Goal: Task Accomplishment & Management: Use online tool/utility

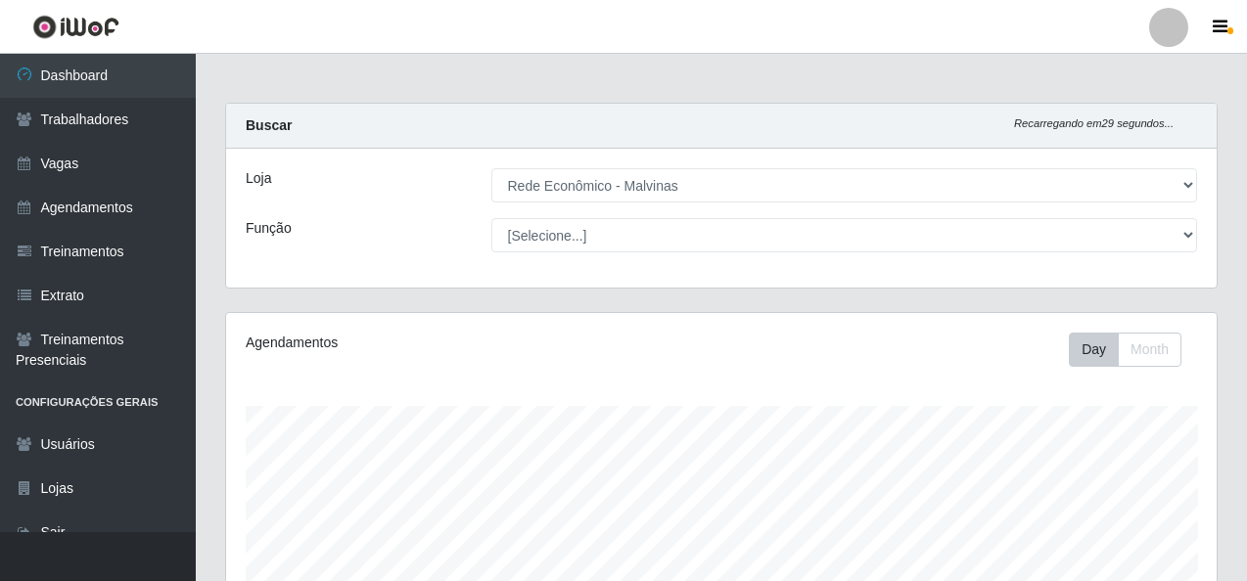
select select "194"
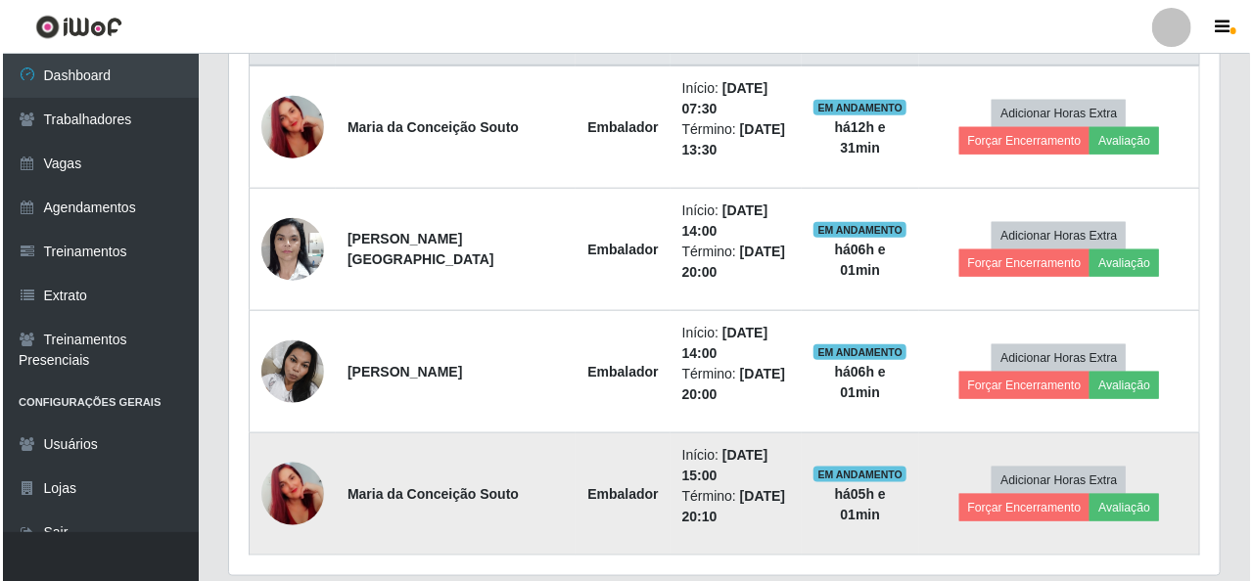
scroll to position [757, 0]
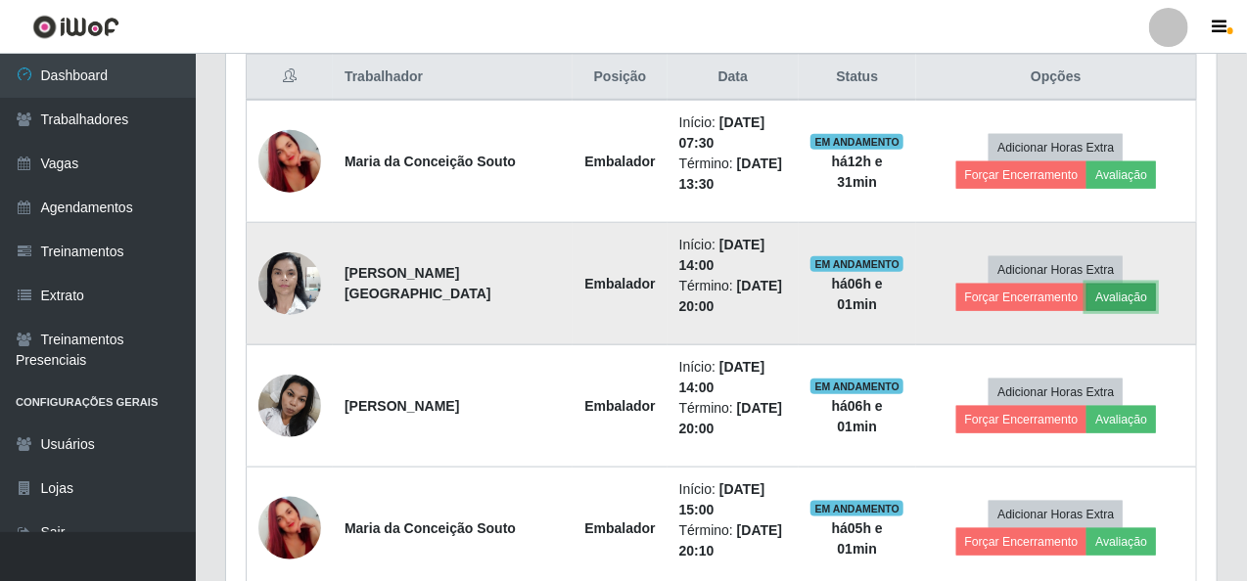
click at [1086, 291] on button "Avaliação" at bounding box center [1120, 297] width 69 height 27
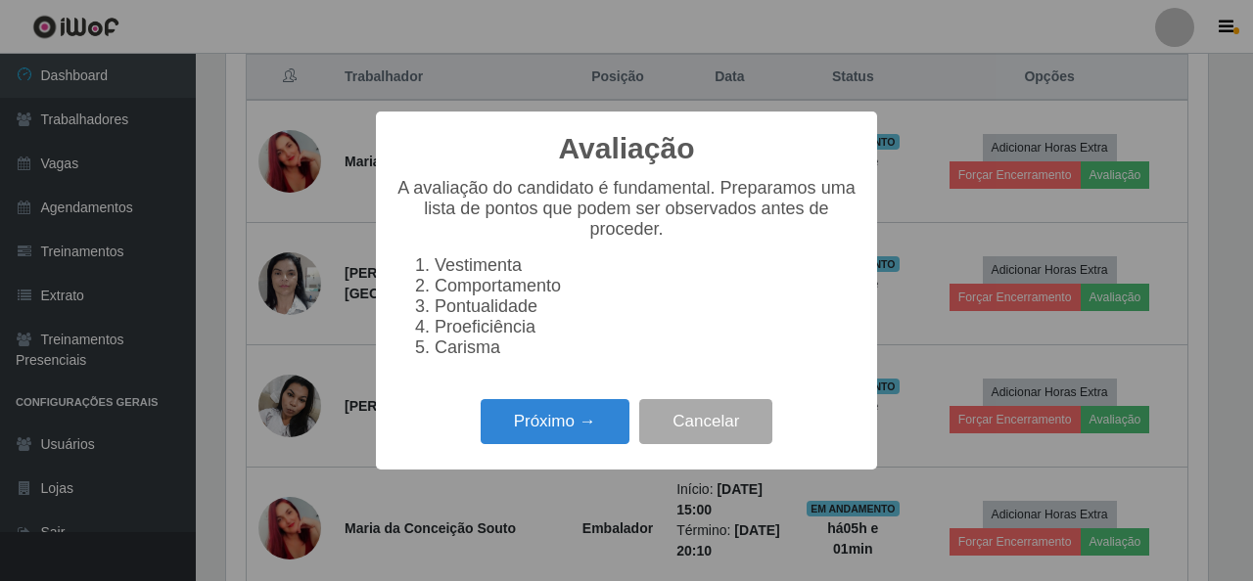
scroll to position [406, 983]
click at [574, 432] on button "Próximo →" at bounding box center [554, 422] width 149 height 46
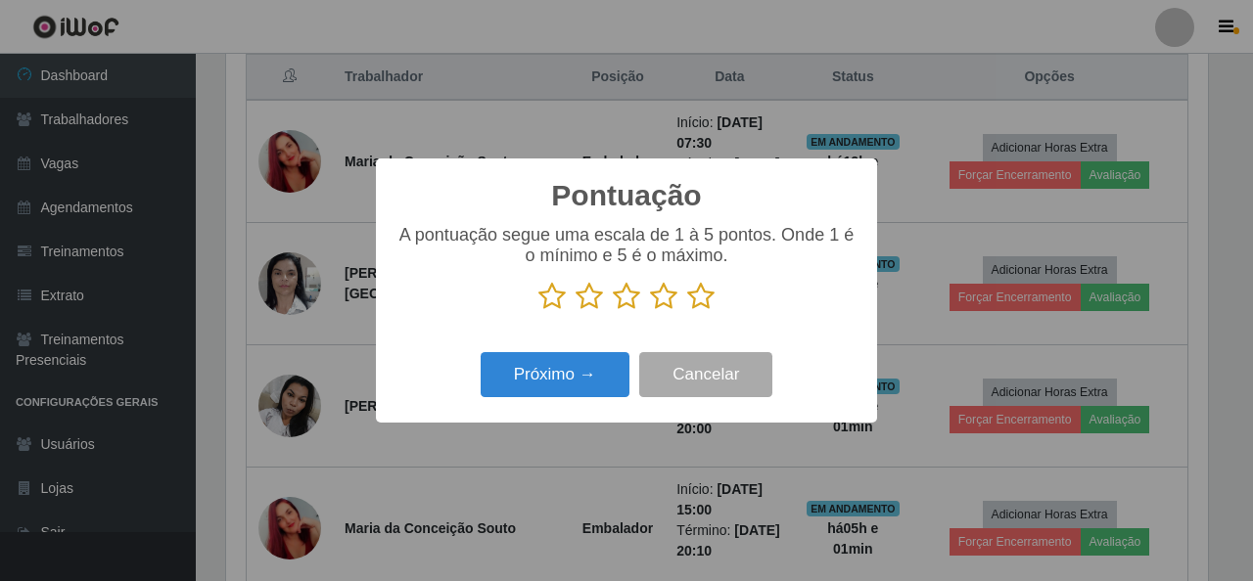
scroll to position [978180, 977603]
click at [702, 302] on icon at bounding box center [700, 296] width 27 height 29
click at [687, 311] on input "radio" at bounding box center [687, 311] width 0 height 0
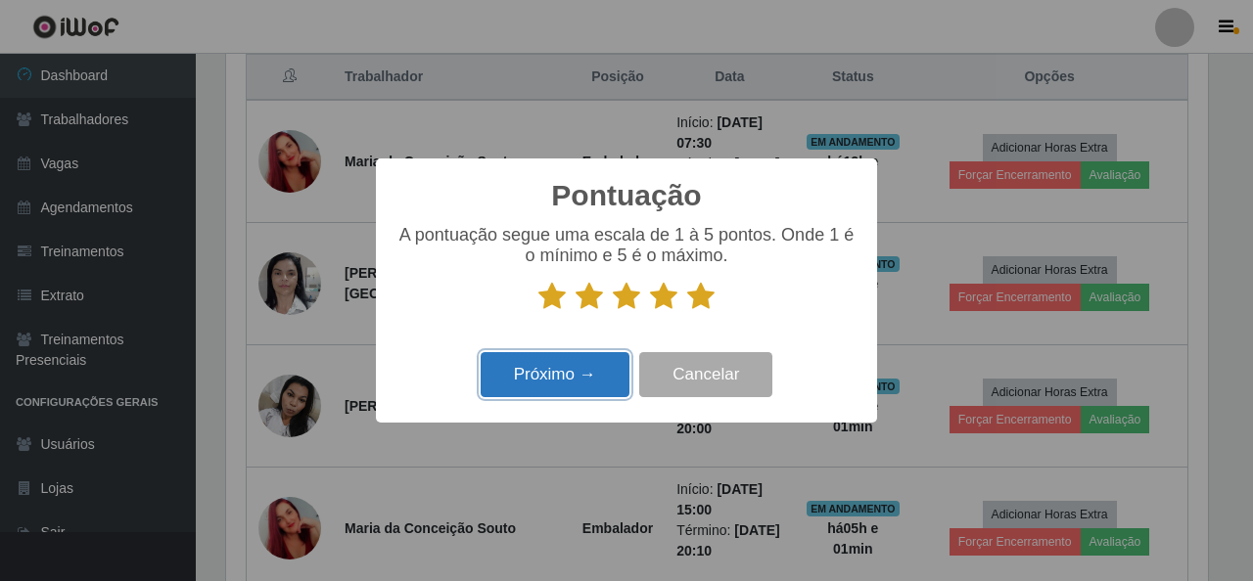
click at [596, 384] on button "Próximo →" at bounding box center [554, 375] width 149 height 46
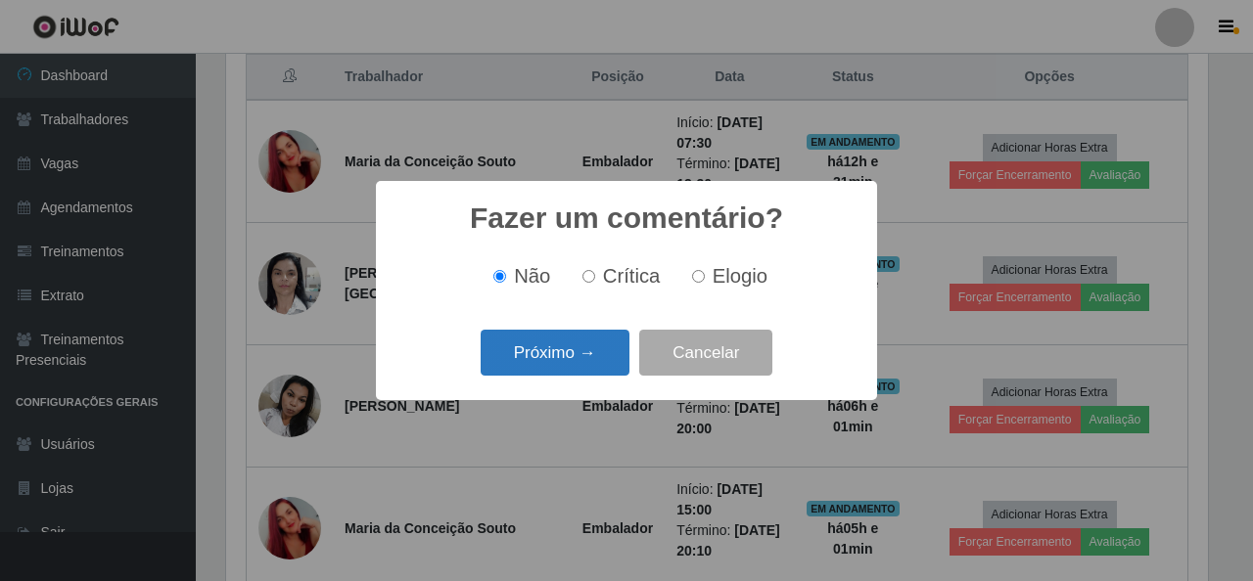
click at [559, 356] on button "Próximo →" at bounding box center [554, 353] width 149 height 46
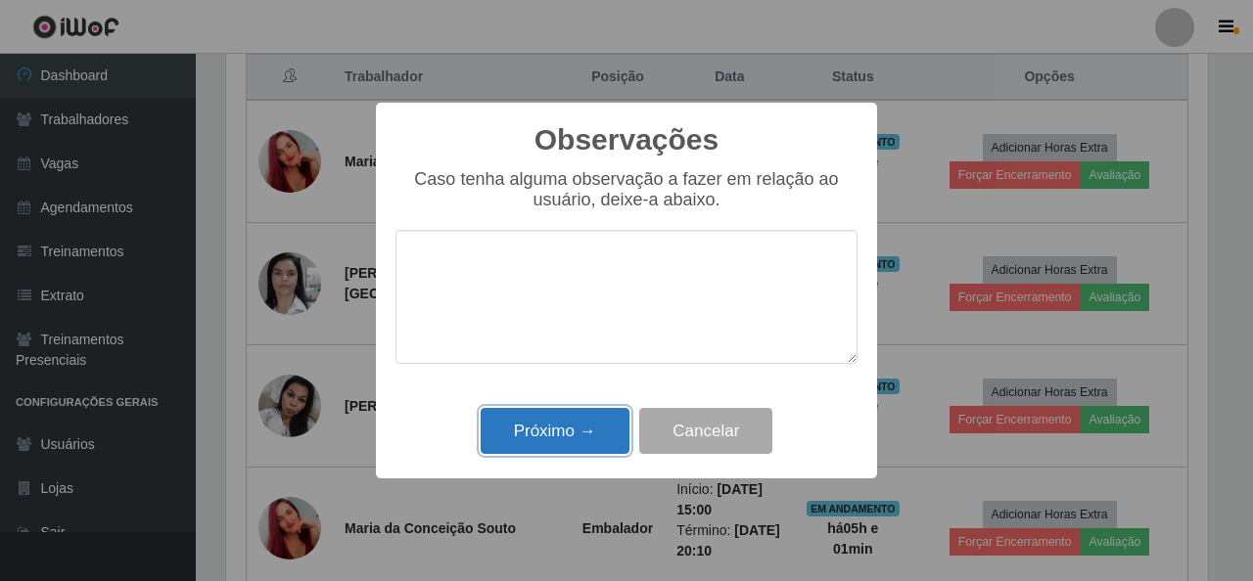
click at [509, 429] on button "Próximo →" at bounding box center [554, 431] width 149 height 46
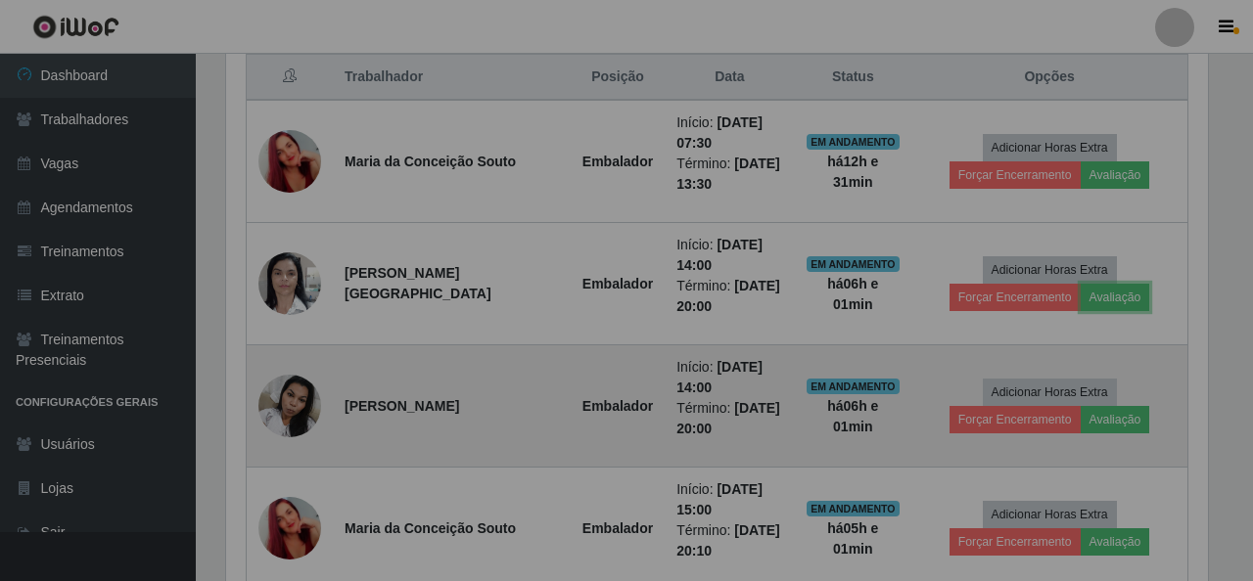
scroll to position [406, 990]
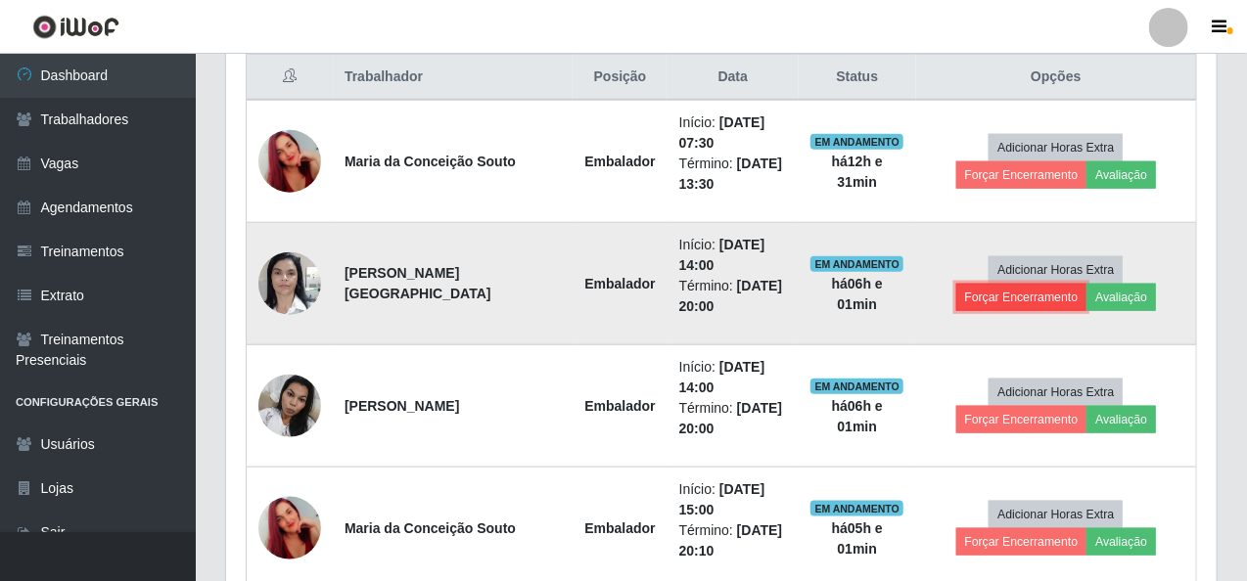
click at [1087, 284] on button "Forçar Encerramento" at bounding box center [1021, 297] width 131 height 27
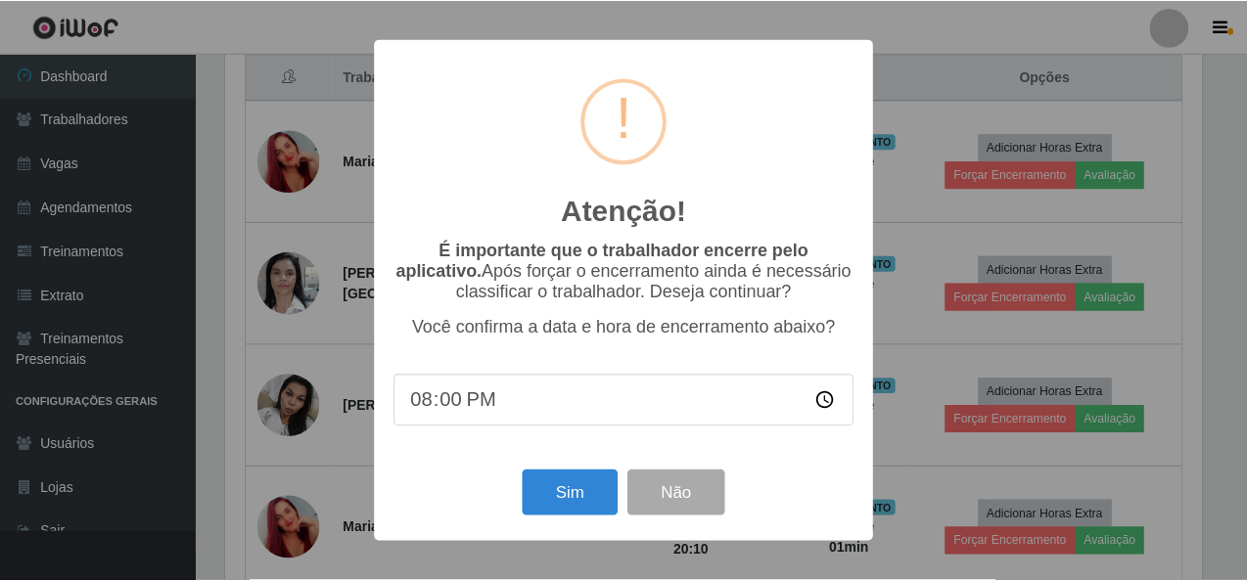
scroll to position [406, 983]
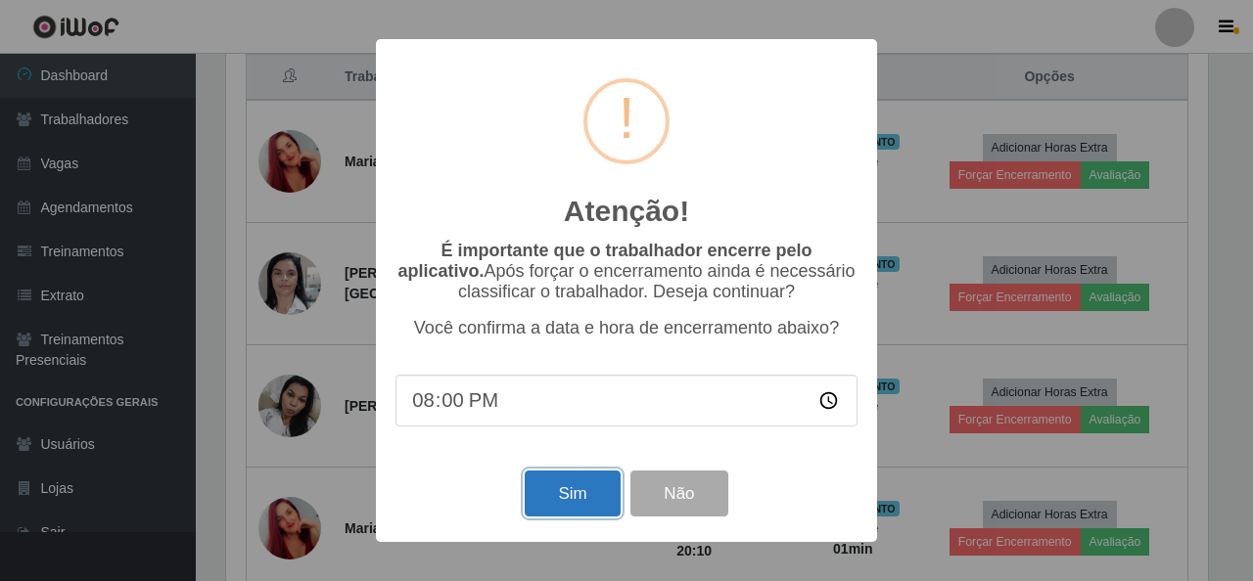
click at [575, 494] on button "Sim" at bounding box center [572, 494] width 95 height 46
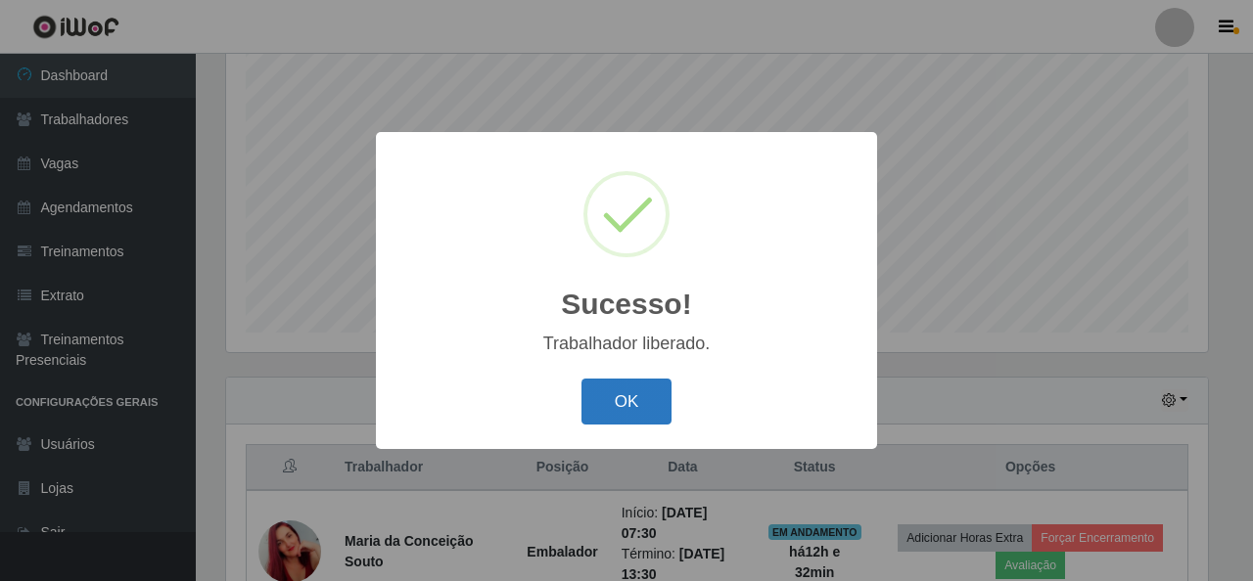
click at [630, 410] on button "OK" at bounding box center [626, 402] width 91 height 46
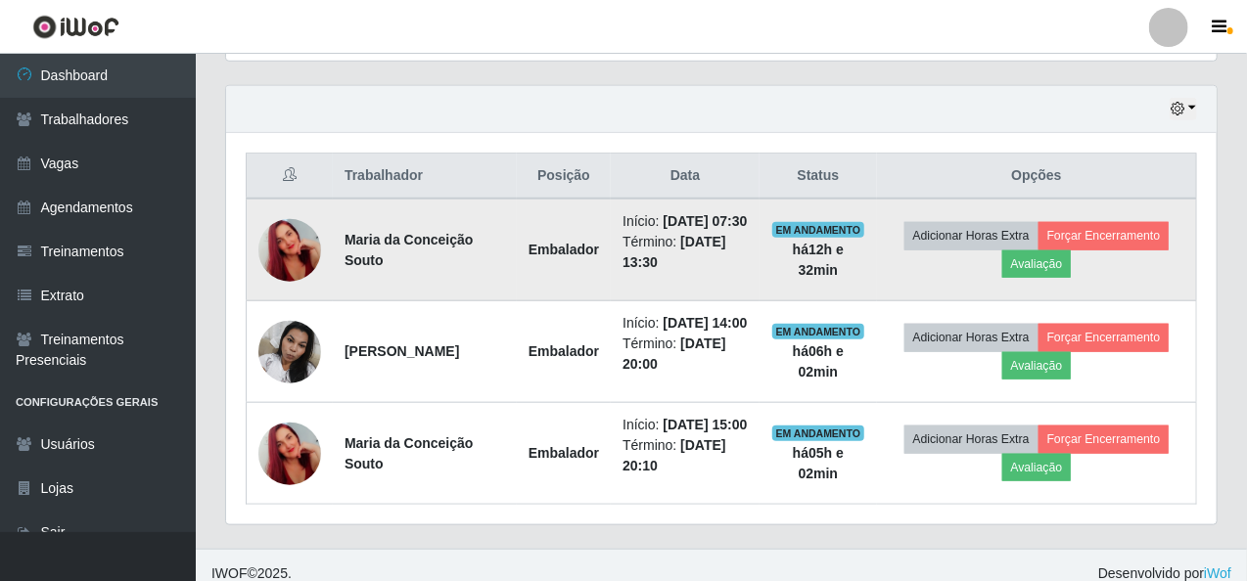
scroll to position [661, 0]
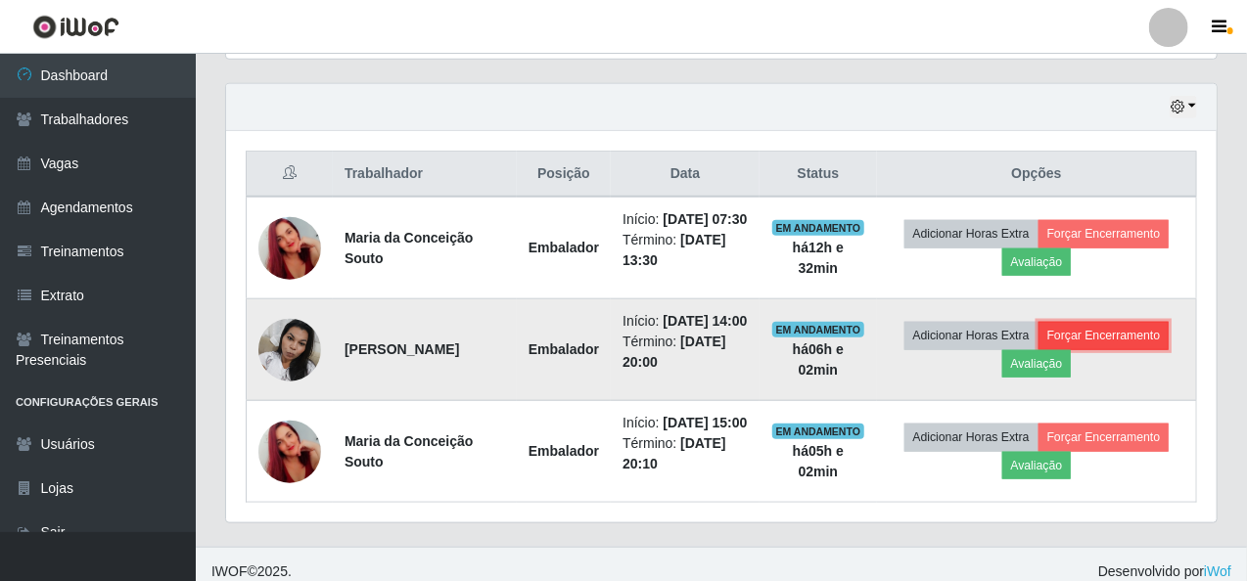
click at [1077, 349] on button "Forçar Encerramento" at bounding box center [1103, 335] width 131 height 27
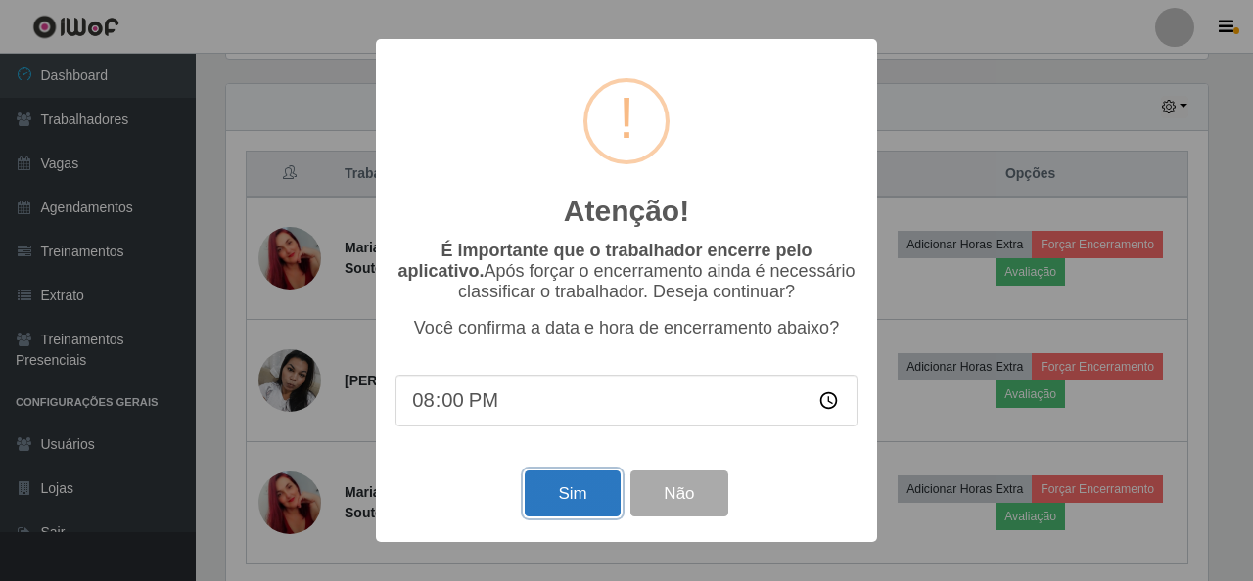
click at [579, 501] on button "Sim" at bounding box center [572, 494] width 95 height 46
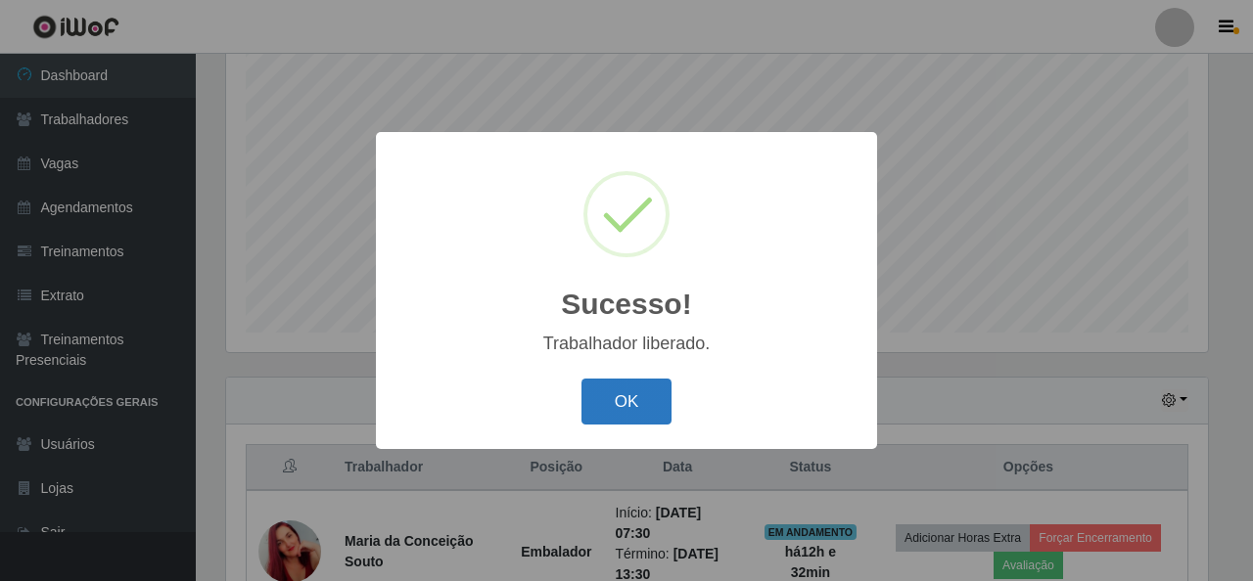
click at [642, 399] on button "OK" at bounding box center [626, 402] width 91 height 46
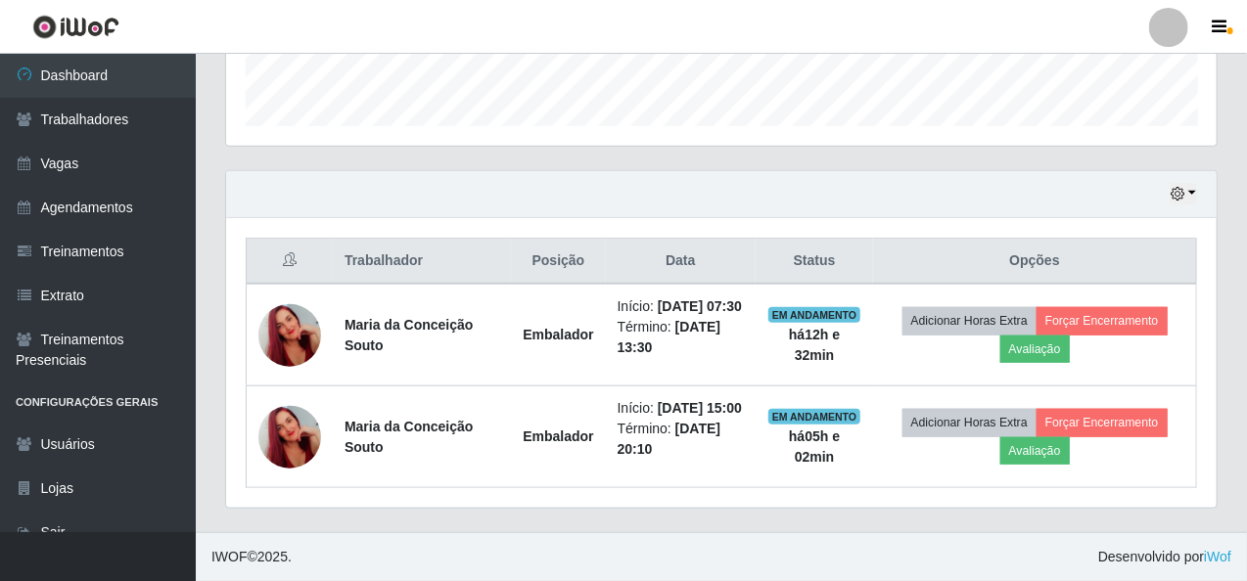
scroll to position [0, 0]
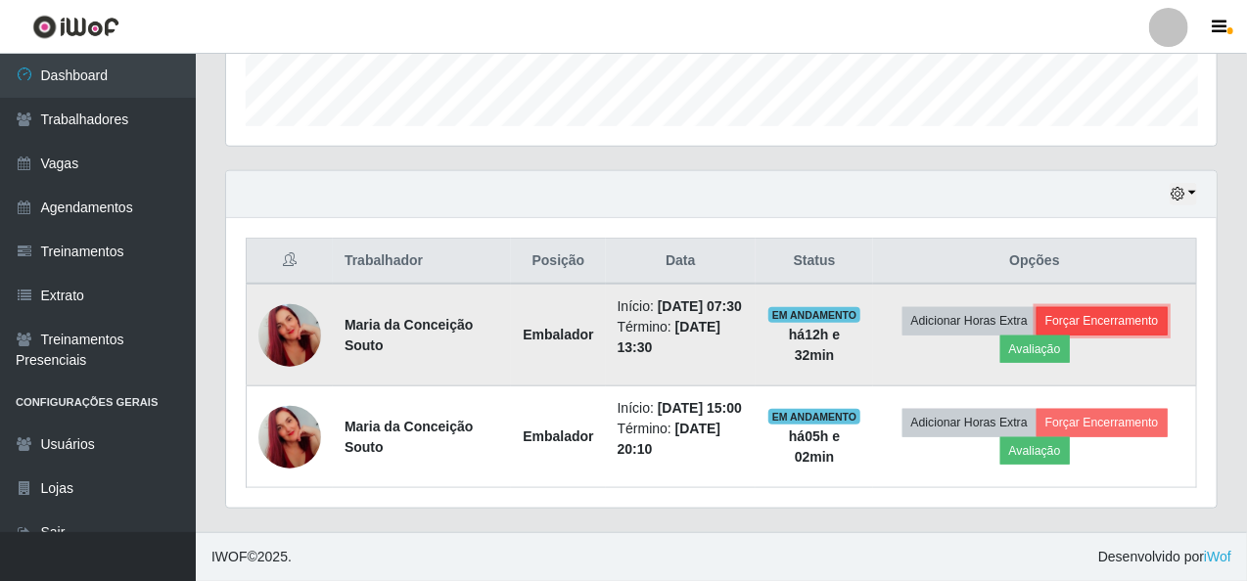
click at [1068, 307] on button "Forçar Encerramento" at bounding box center [1101, 320] width 131 height 27
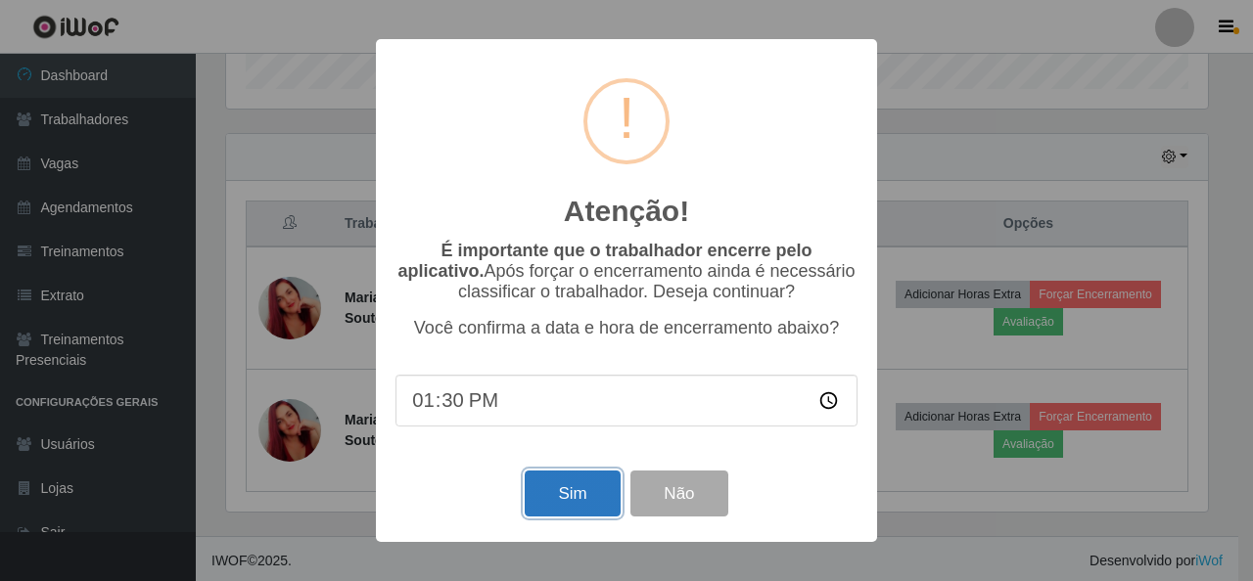
click at [572, 493] on button "Sim" at bounding box center [572, 494] width 95 height 46
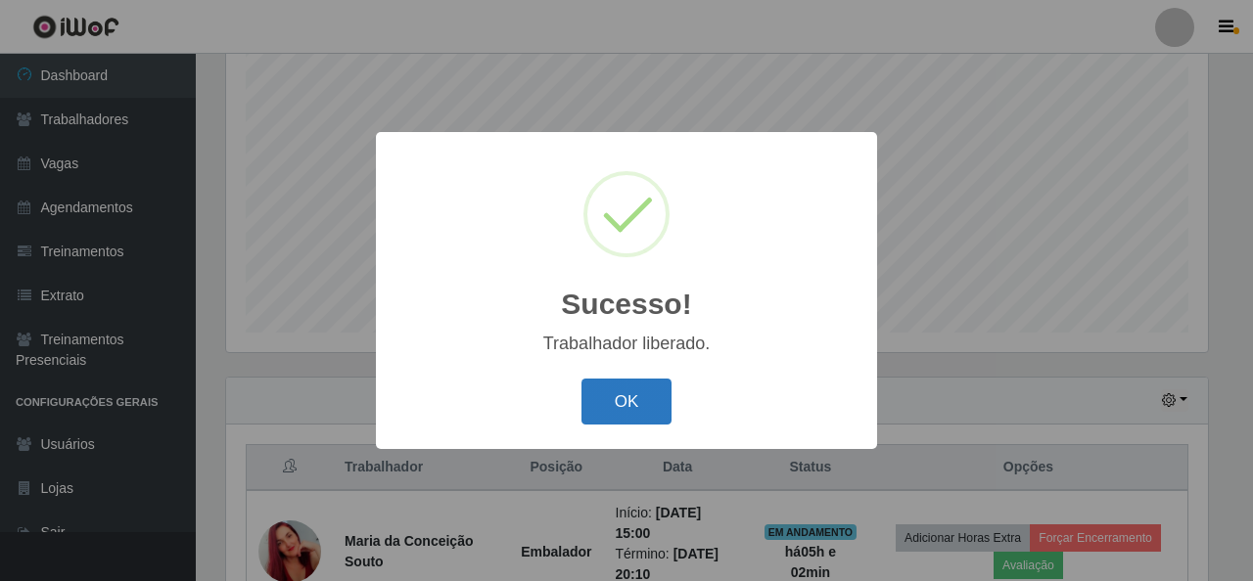
click at [610, 414] on button "OK" at bounding box center [626, 402] width 91 height 46
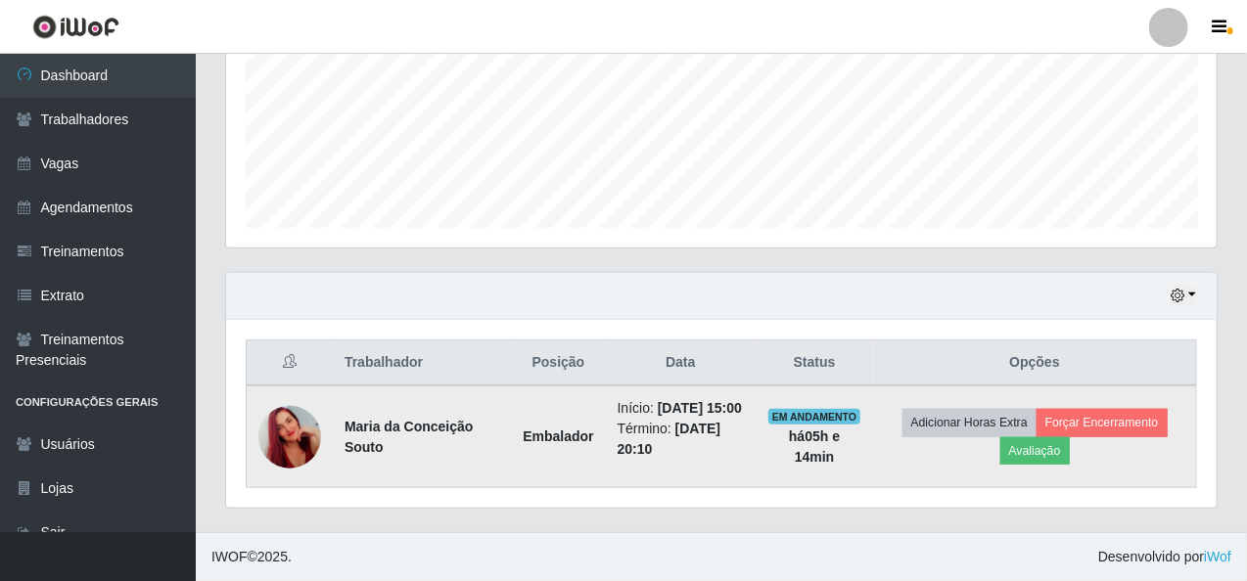
click at [1173, 428] on td "Adicionar Horas Extra Forçar Encerramento Avaliação" at bounding box center [1034, 437] width 323 height 103
click at [1093, 416] on button "Forçar Encerramento" at bounding box center [1101, 422] width 131 height 27
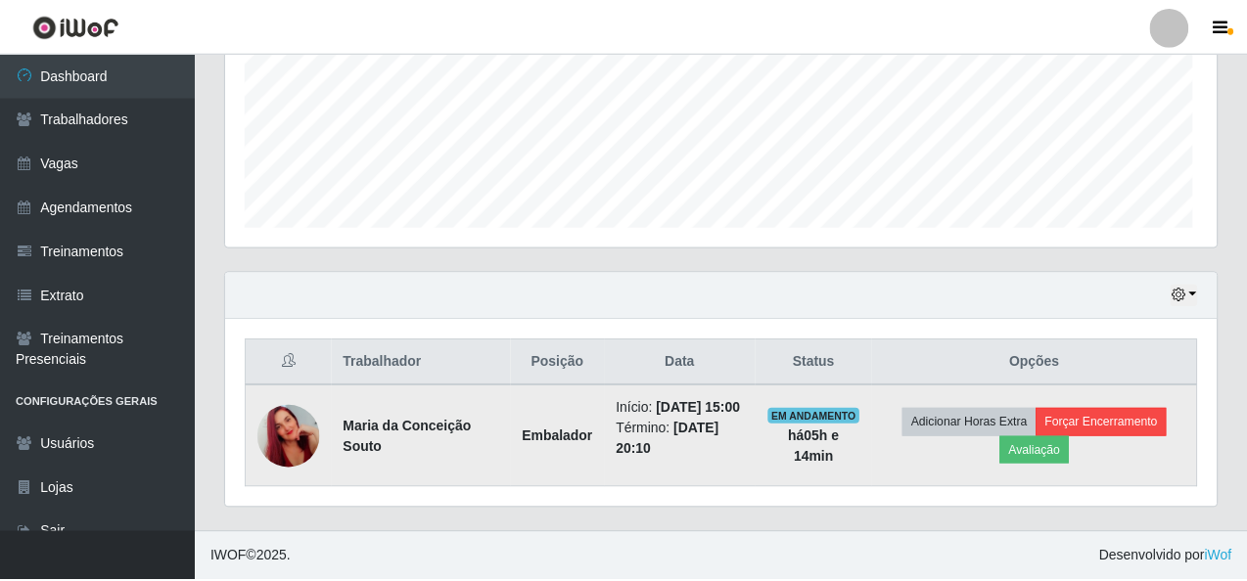
scroll to position [406, 983]
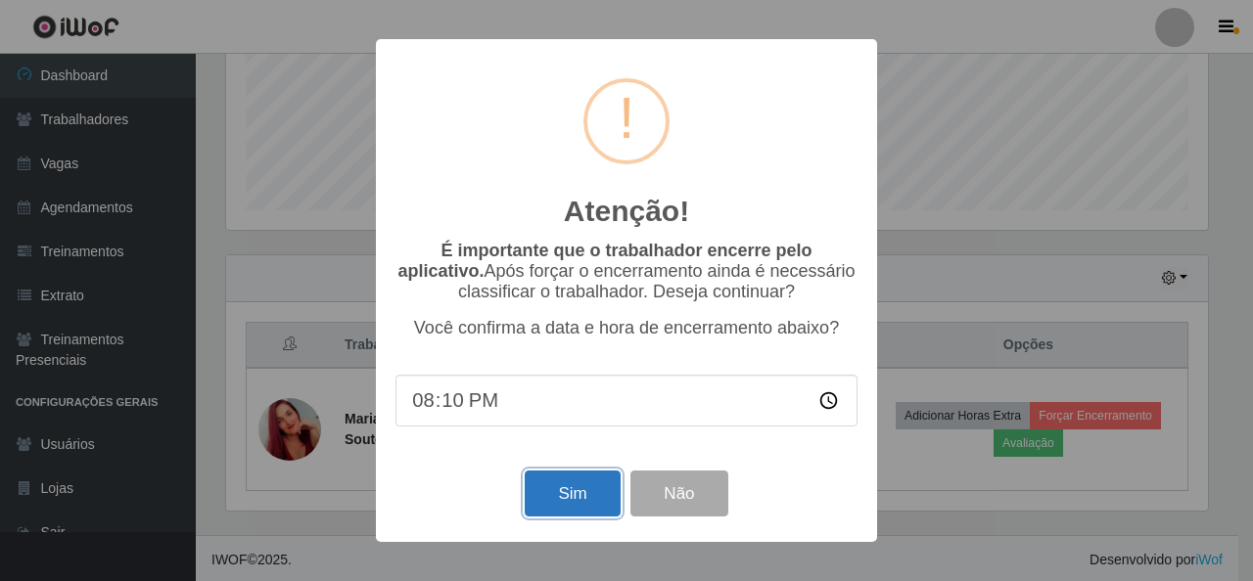
click at [548, 506] on button "Sim" at bounding box center [572, 494] width 95 height 46
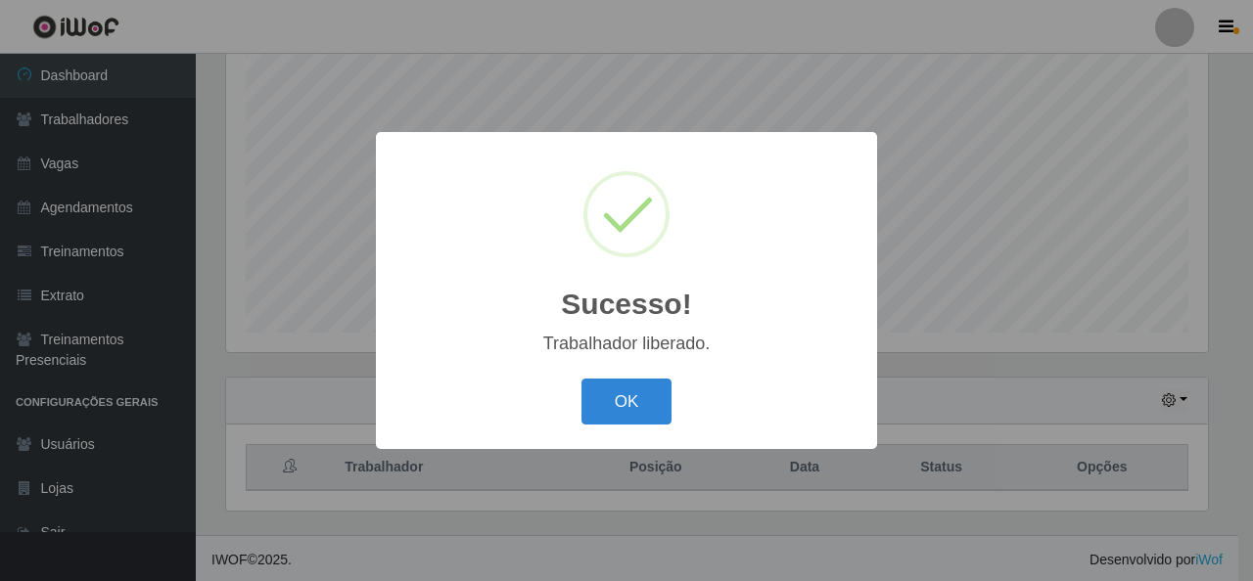
drag, startPoint x: 599, startPoint y: 396, endPoint x: 560, endPoint y: 392, distance: 39.3
click at [594, 396] on button "OK" at bounding box center [626, 402] width 91 height 46
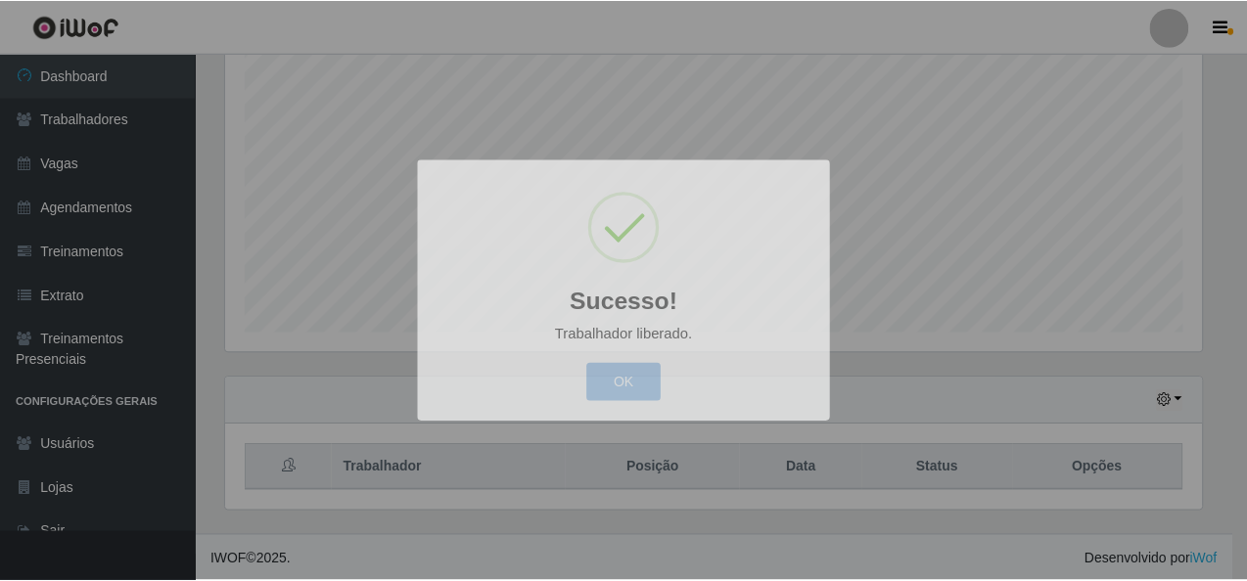
scroll to position [406, 990]
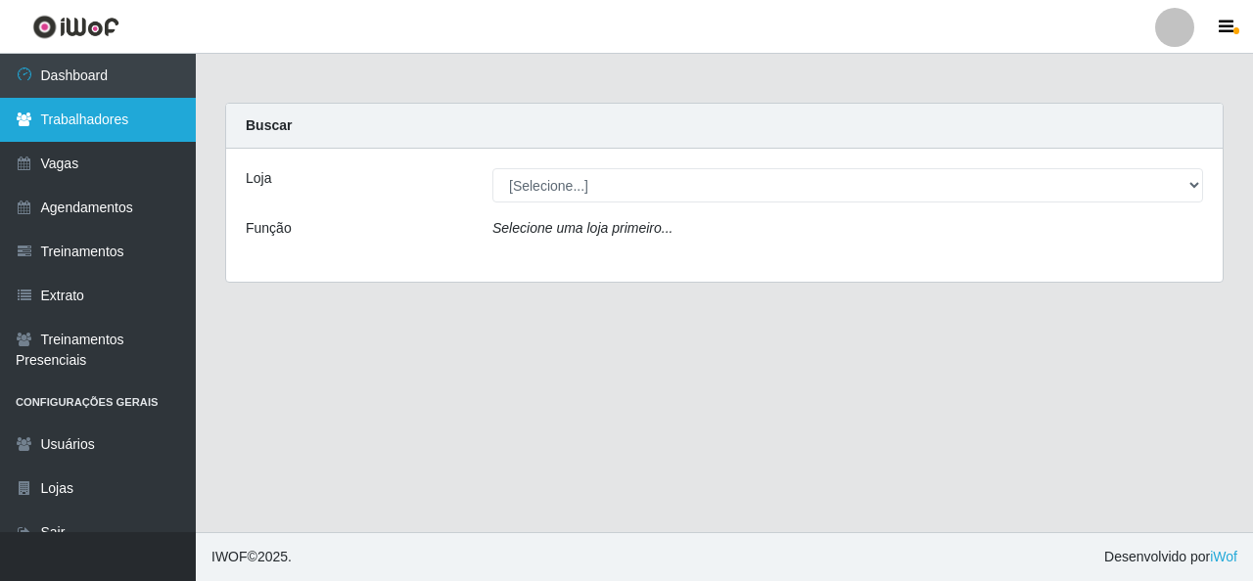
click at [125, 124] on link "Trabalhadores" at bounding box center [98, 120] width 196 height 44
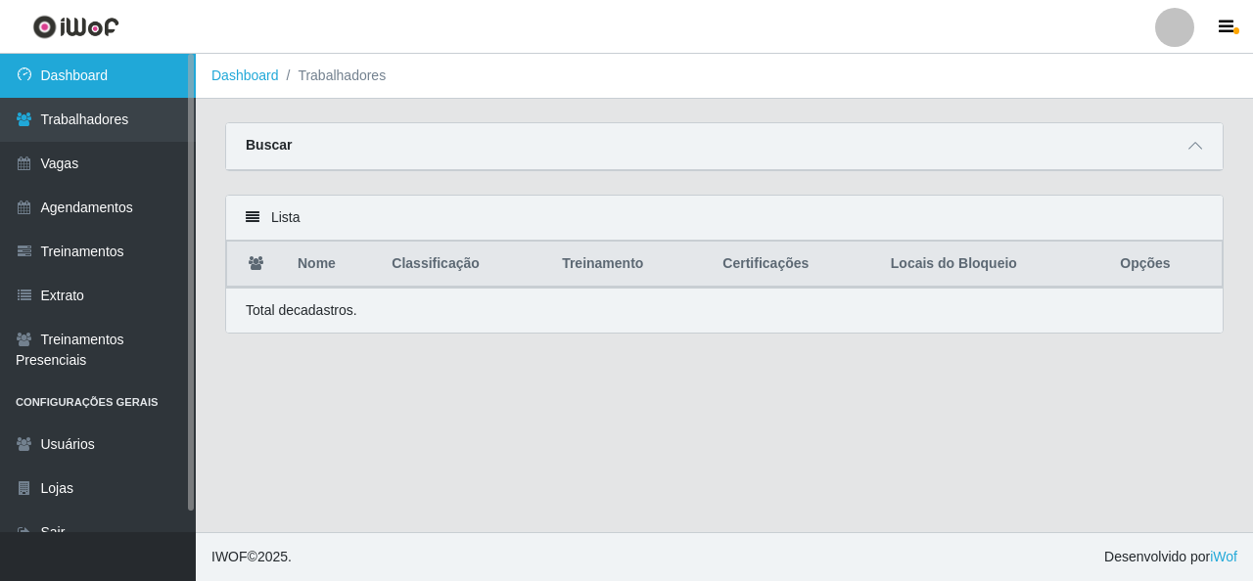
click at [63, 83] on link "Dashboard" at bounding box center [98, 76] width 196 height 44
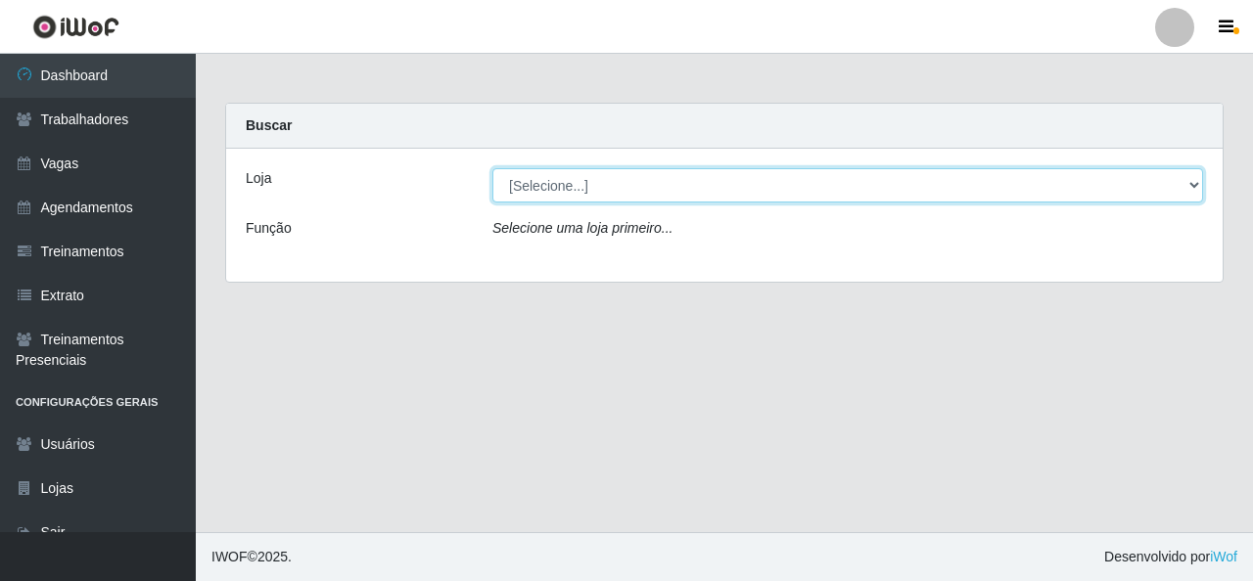
click at [574, 186] on select "[Selecione...] Rede Econômico - Malvinas Rede Econômico - Prata" at bounding box center [847, 185] width 710 height 34
select select "194"
click at [492, 168] on select "[Selecione...] Rede Econômico - Malvinas Rede Econômico - Prata" at bounding box center [847, 185] width 710 height 34
